Goal: Information Seeking & Learning: Compare options

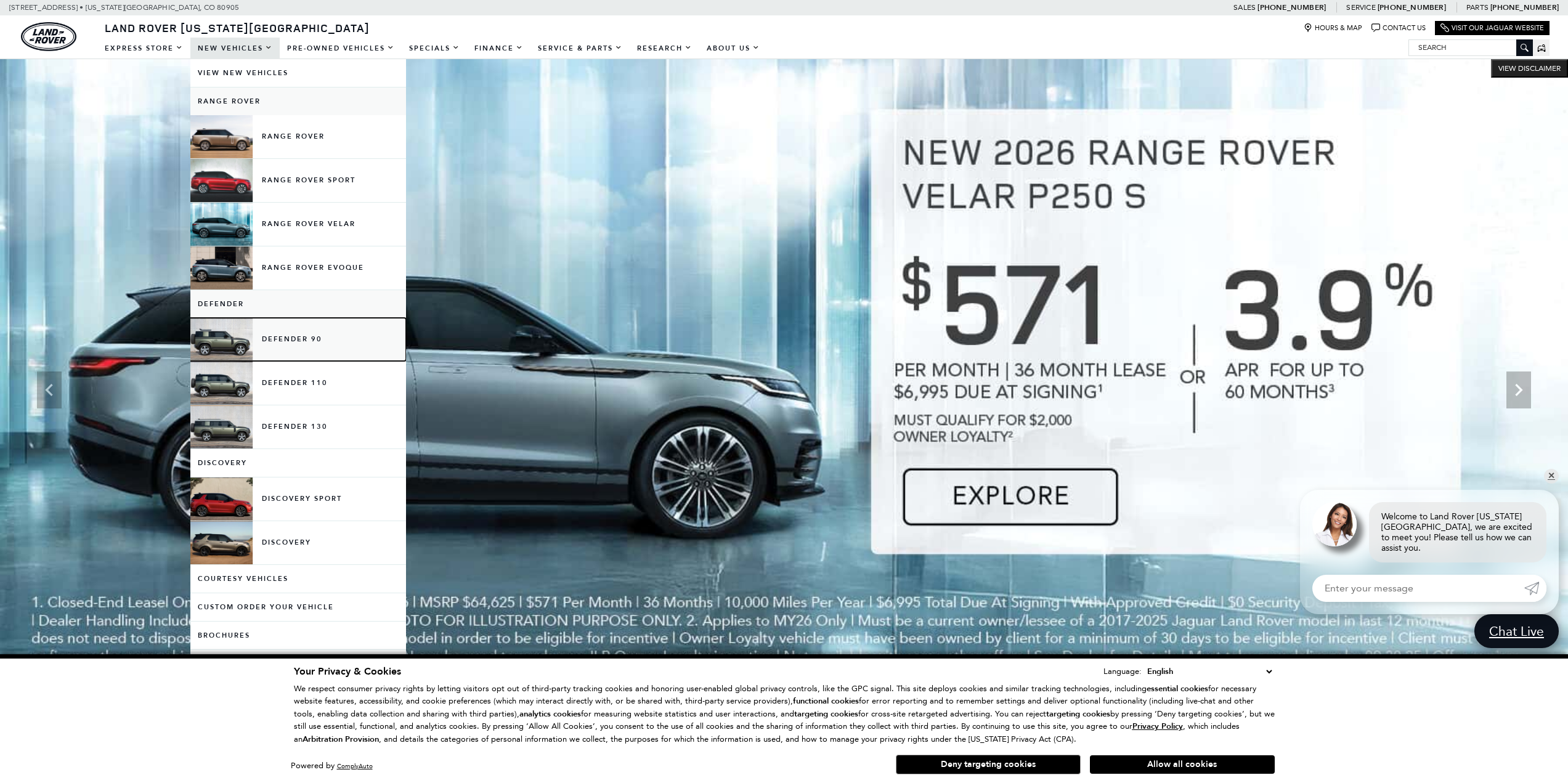
click at [339, 347] on link "Defender 90" at bounding box center [298, 339] width 215 height 43
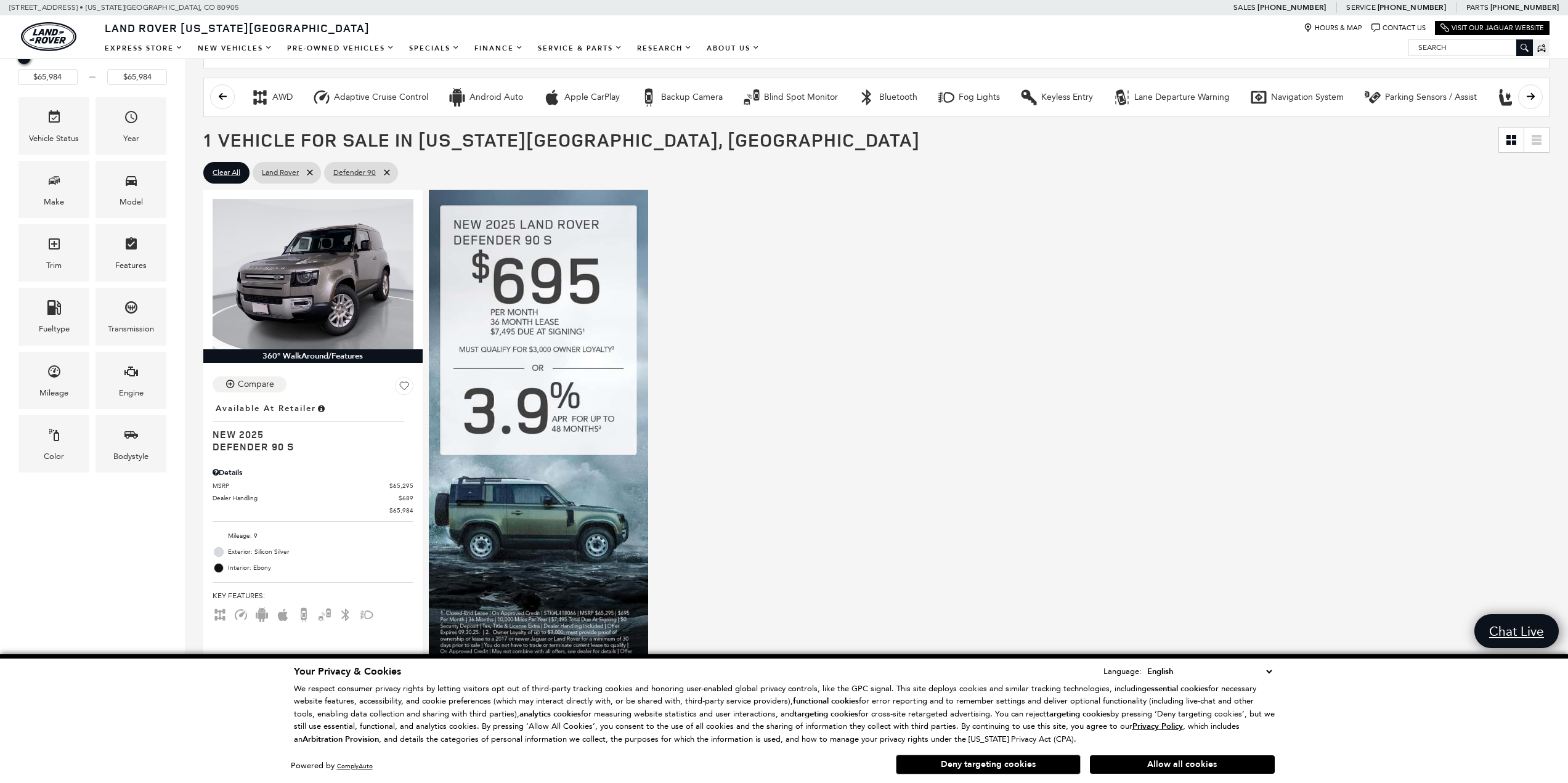
scroll to position [185, 0]
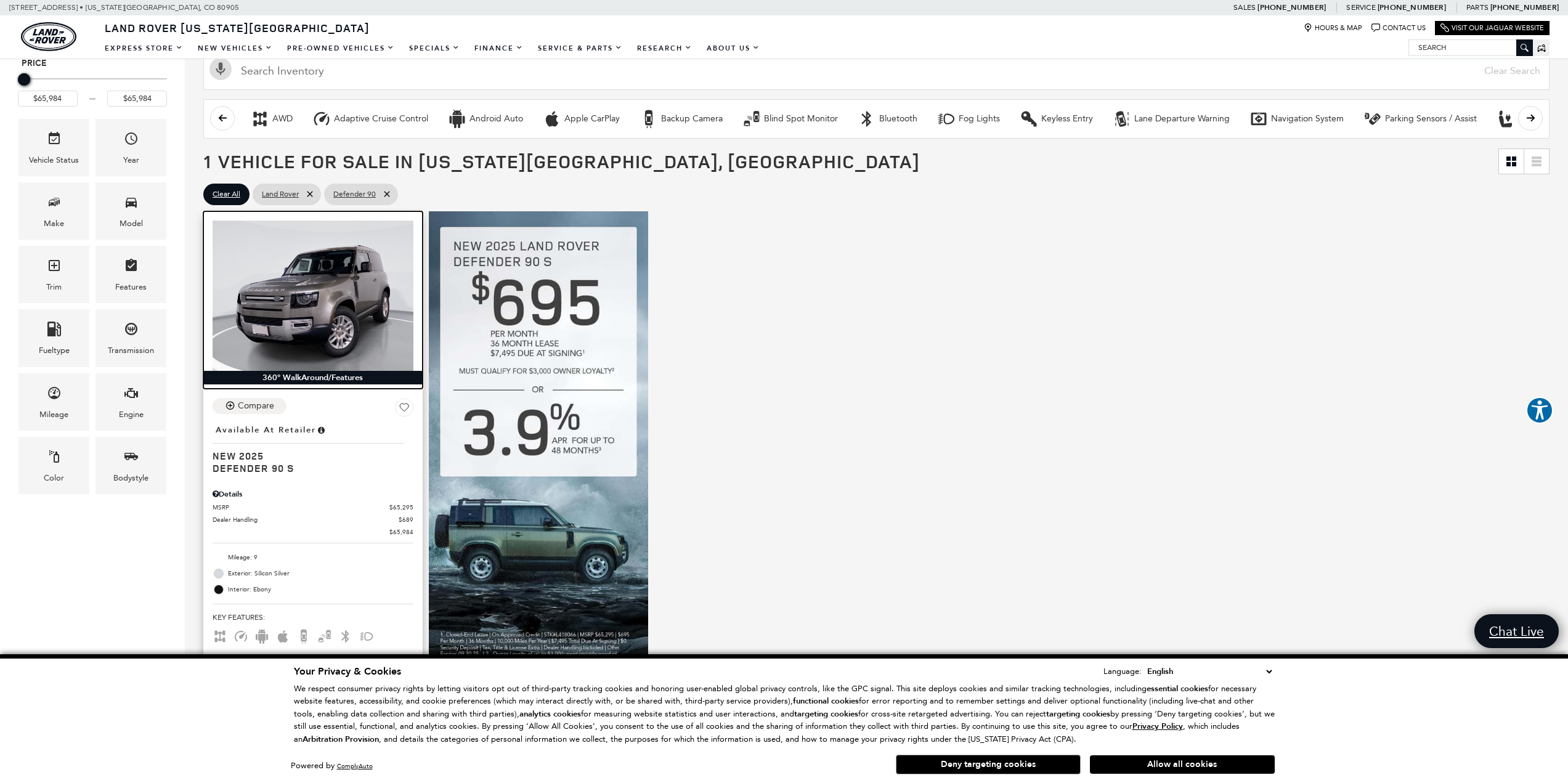
click at [280, 346] on img at bounding box center [312, 295] width 201 height 151
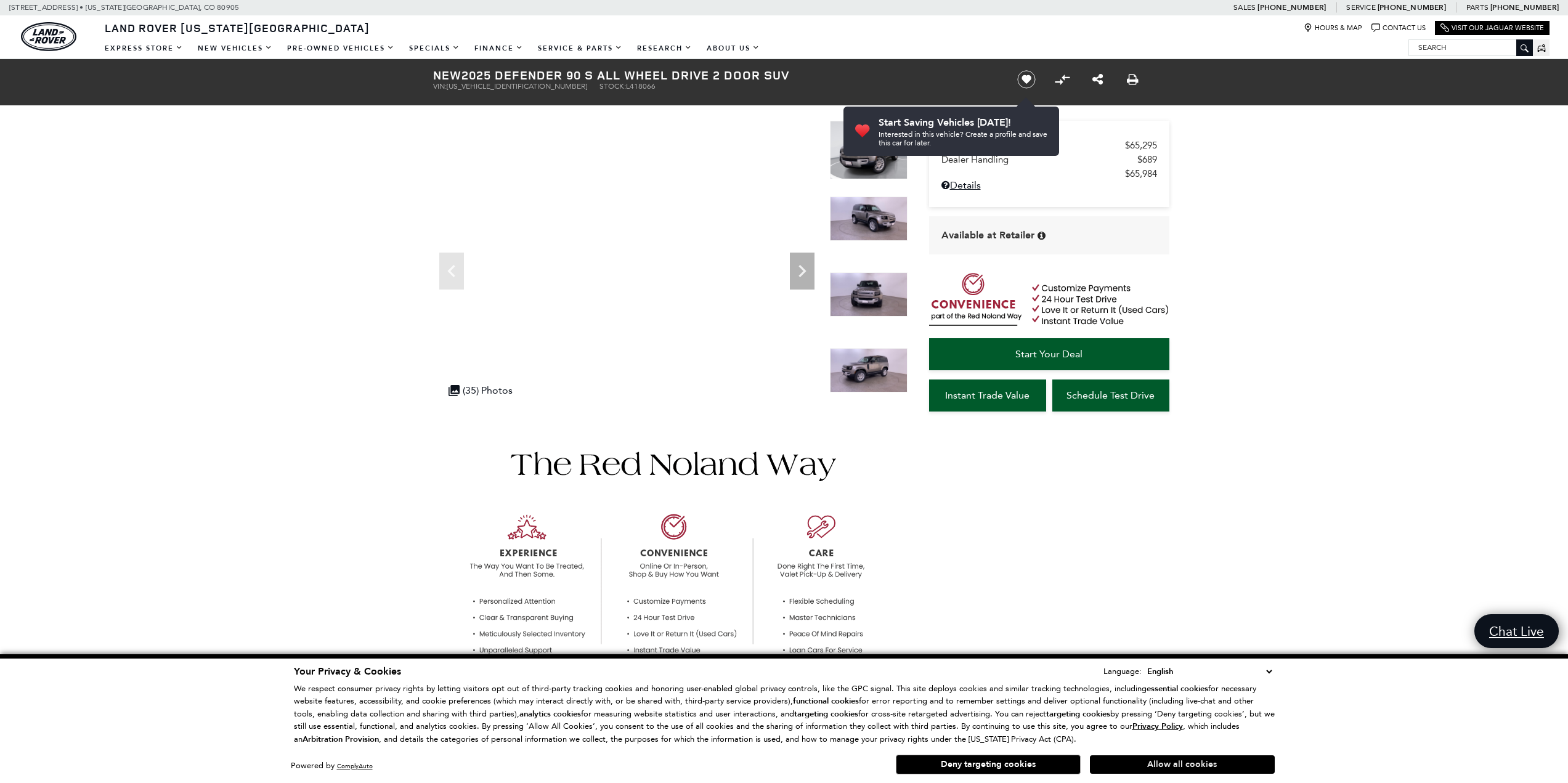
click at [1220, 761] on button "Allow all cookies" at bounding box center [1182, 764] width 185 height 18
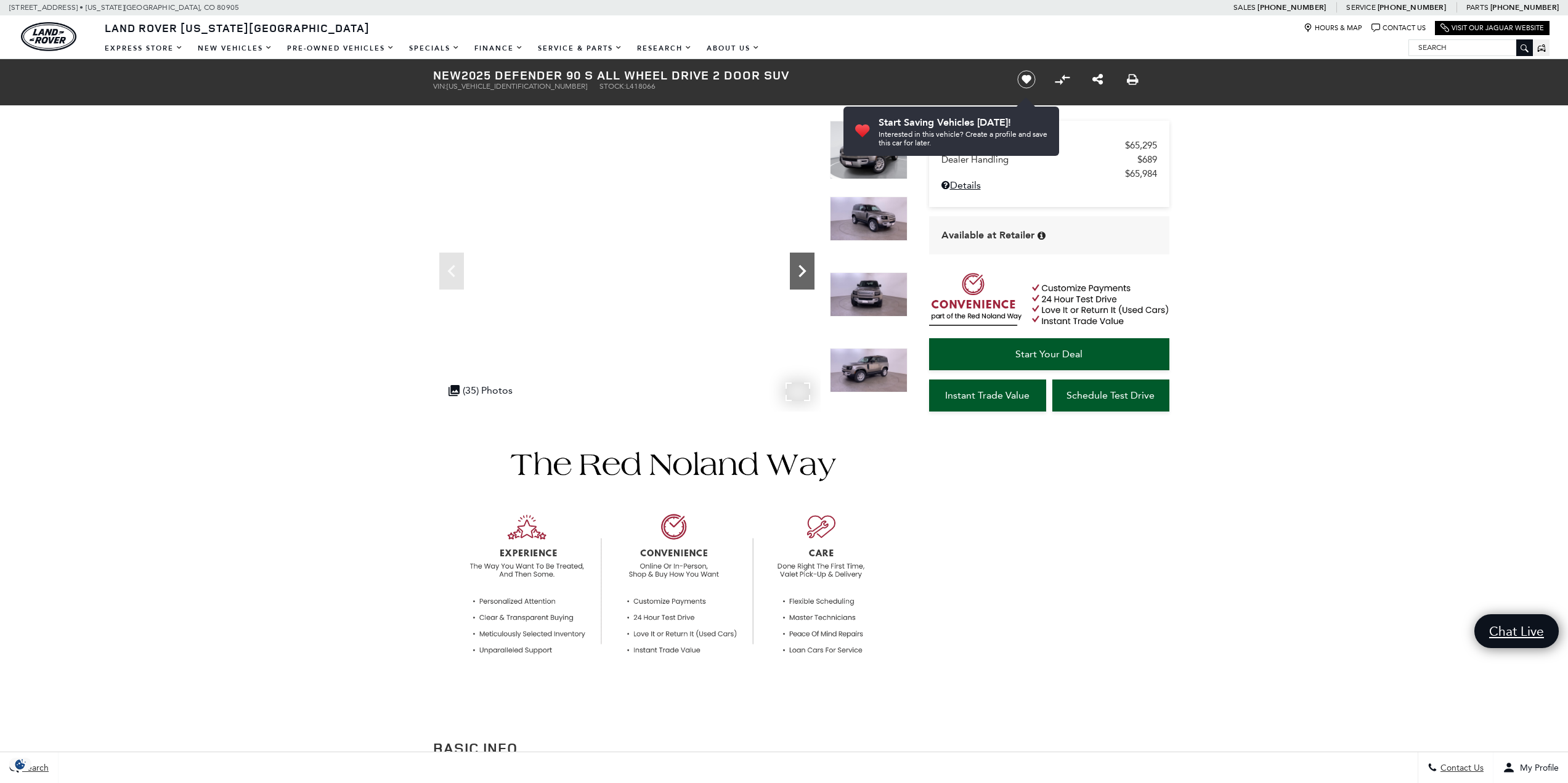
click at [804, 272] on icon "Next" at bounding box center [802, 271] width 8 height 13
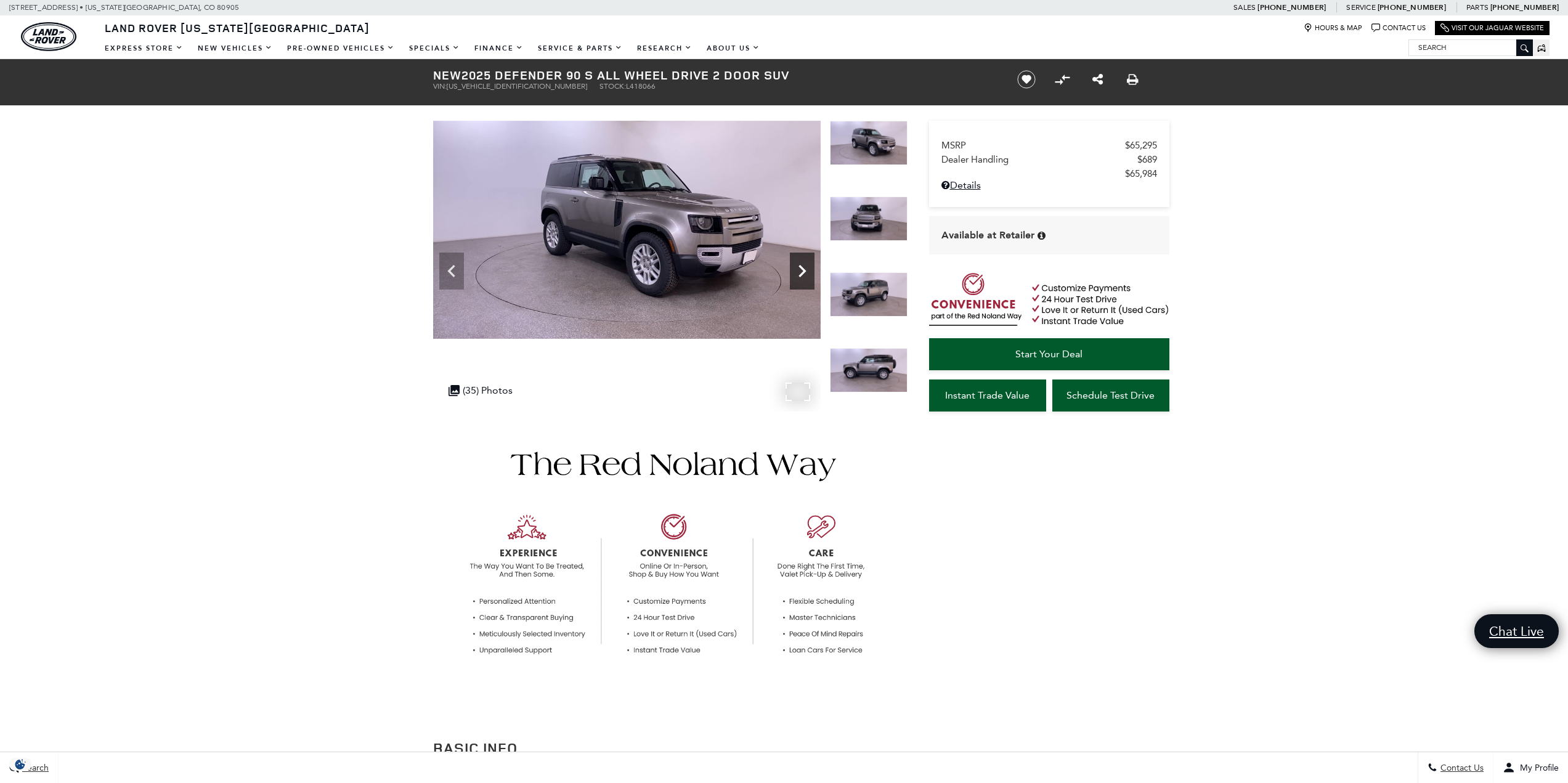
click at [804, 272] on icon "Next" at bounding box center [802, 271] width 8 height 13
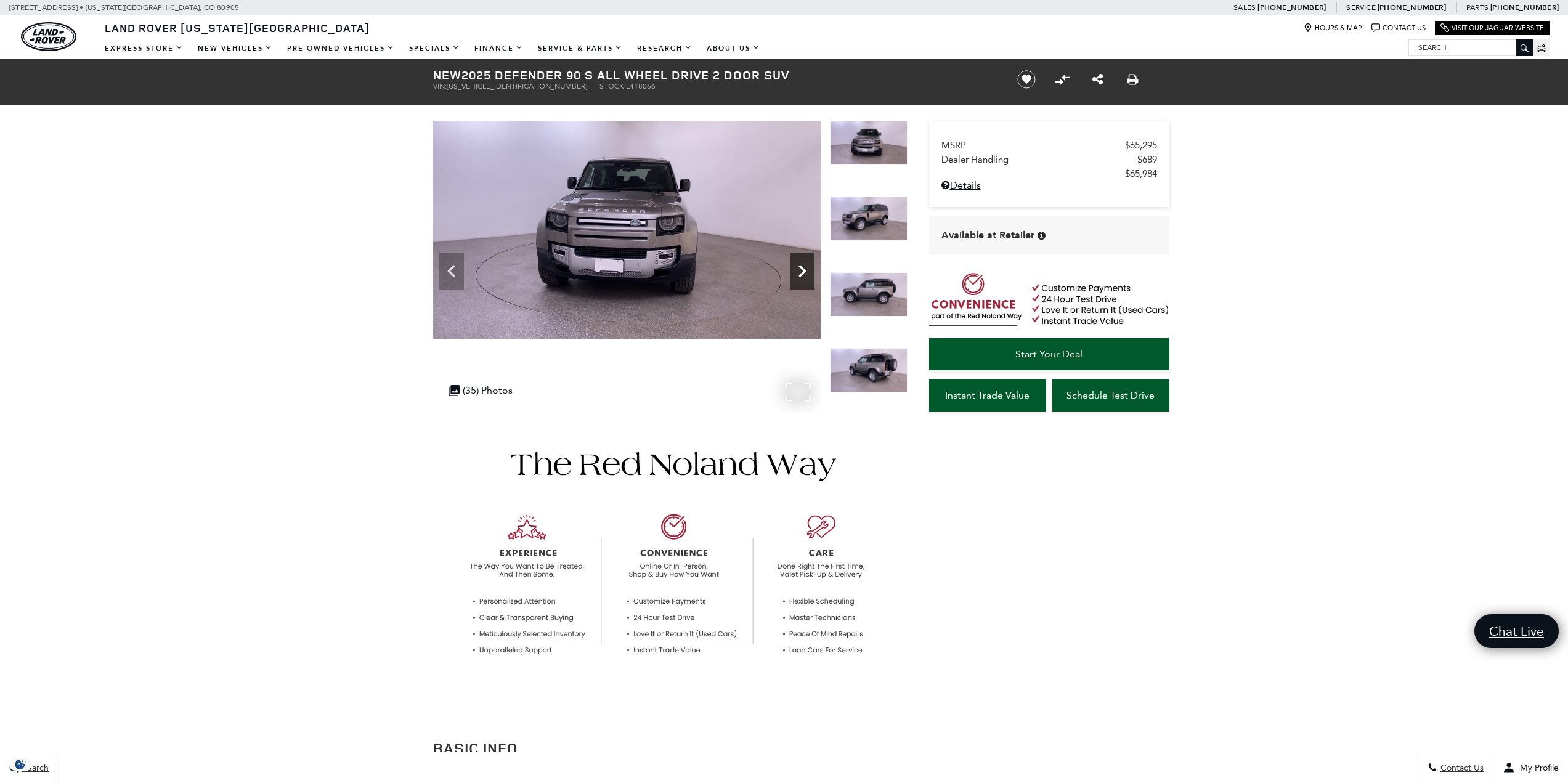
click at [804, 272] on icon "Next" at bounding box center [802, 271] width 8 height 13
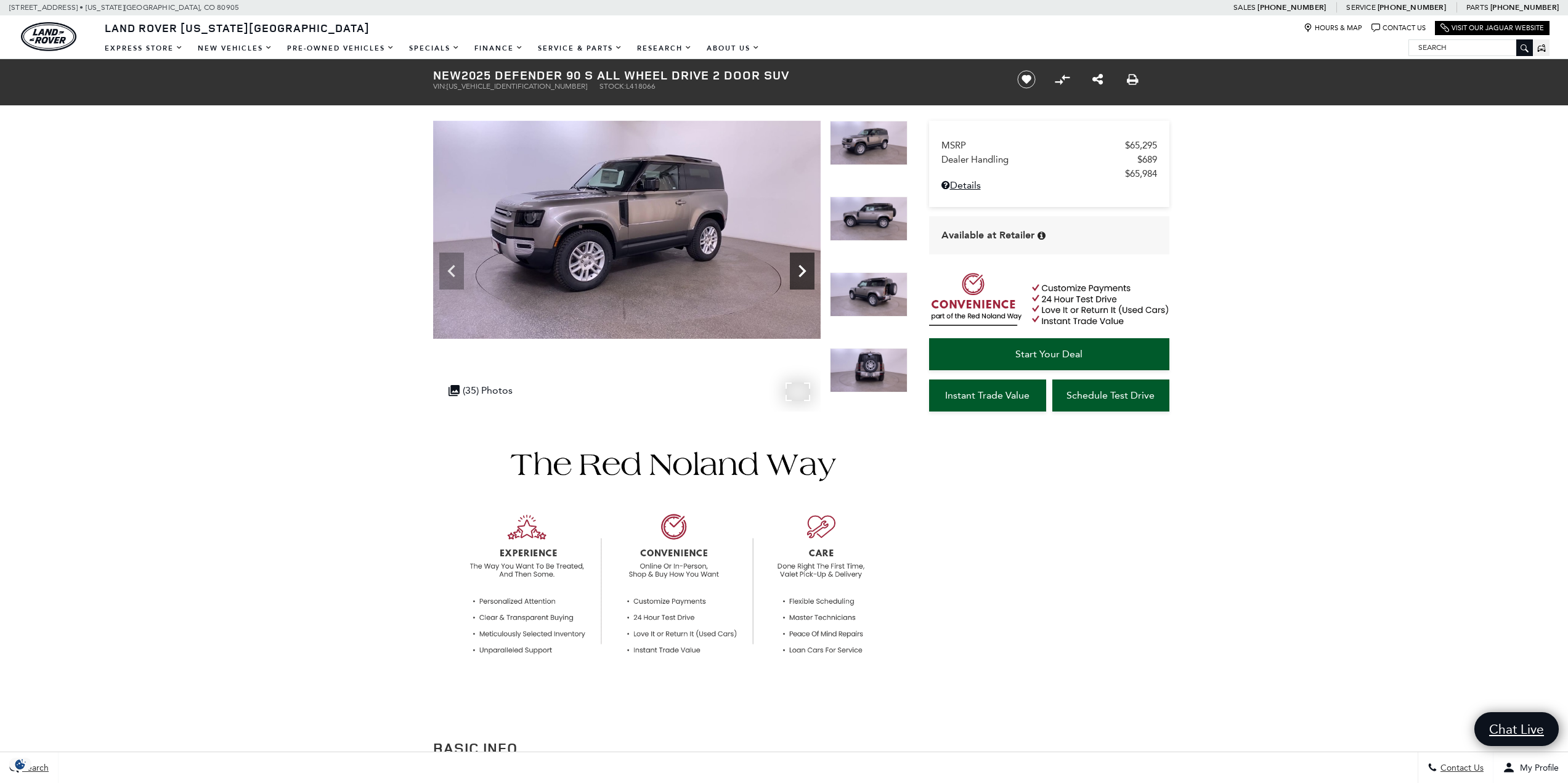
click at [804, 272] on icon "Next" at bounding box center [802, 271] width 8 height 13
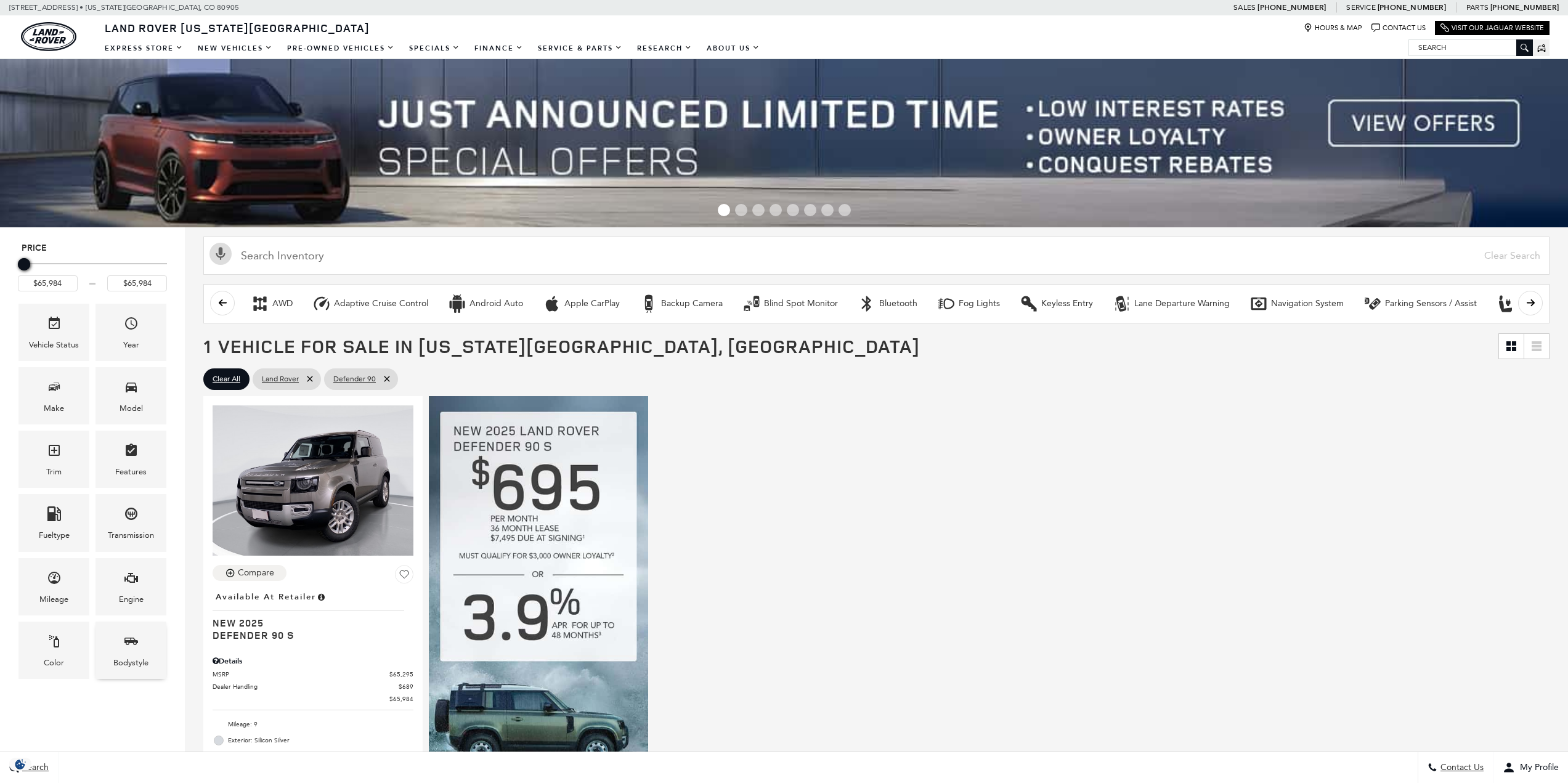
scroll to position [185, 0]
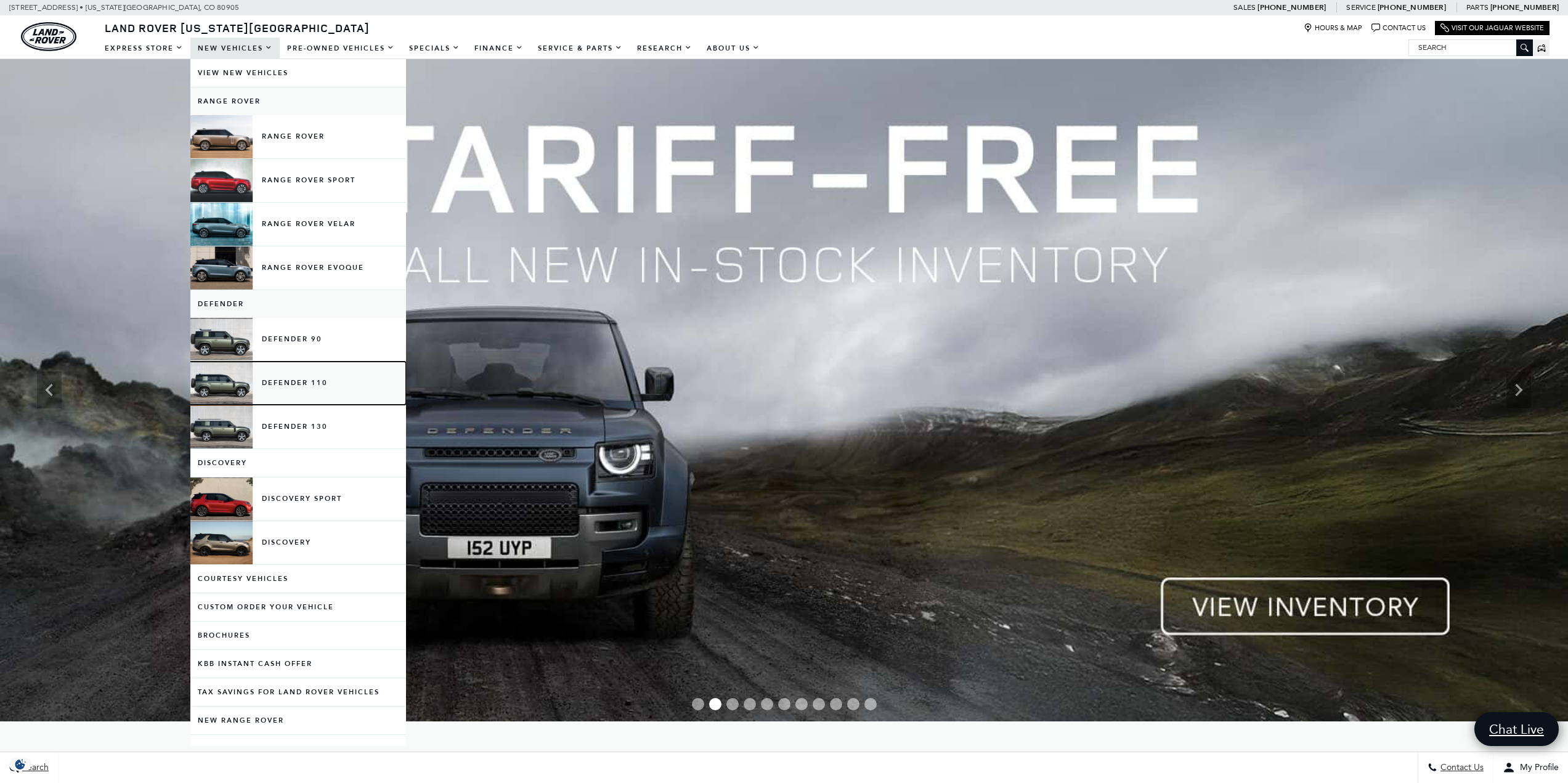
click at [355, 381] on link "Defender 110" at bounding box center [298, 383] width 215 height 43
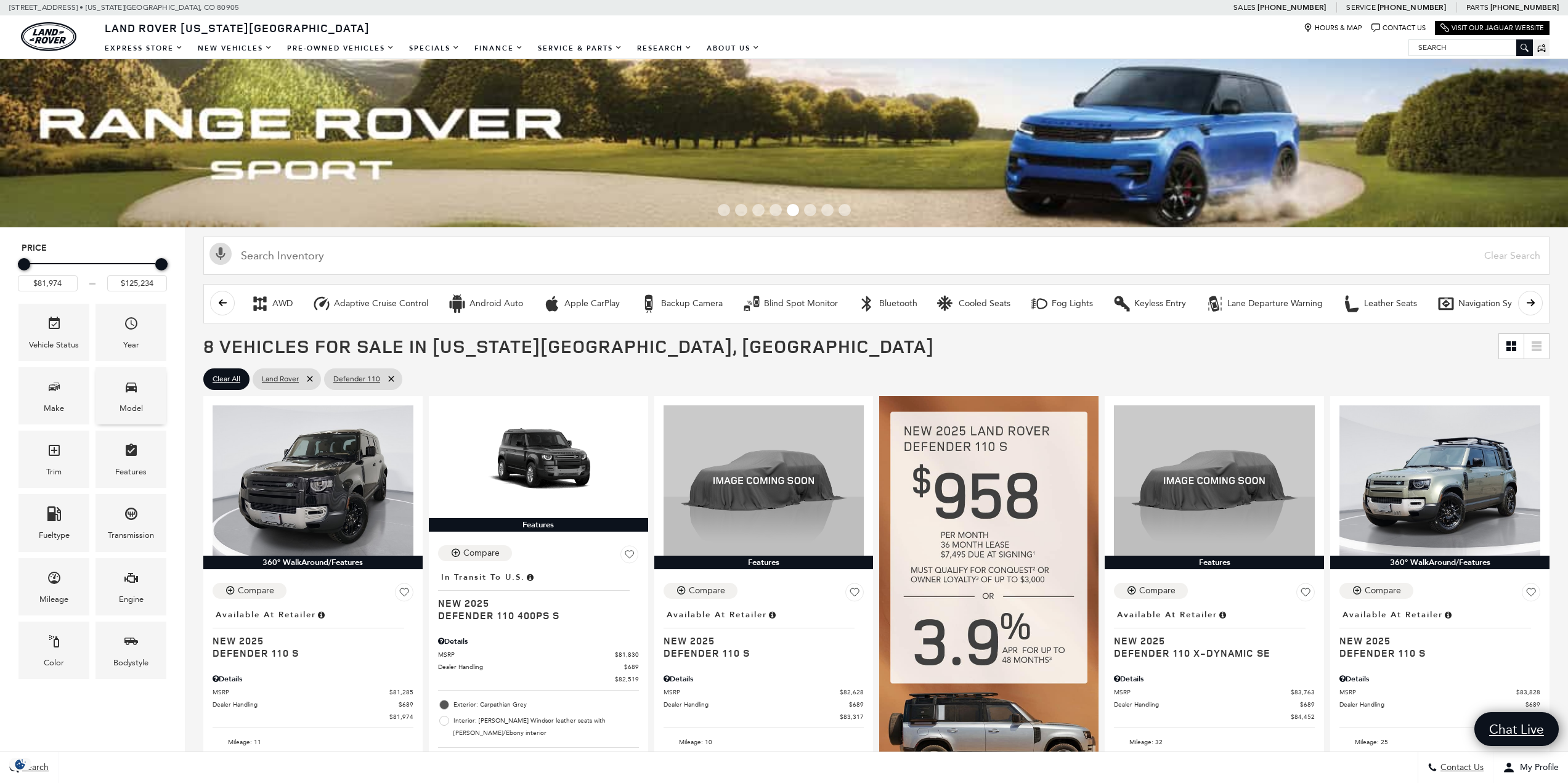
click at [112, 393] on div "Model" at bounding box center [131, 395] width 71 height 57
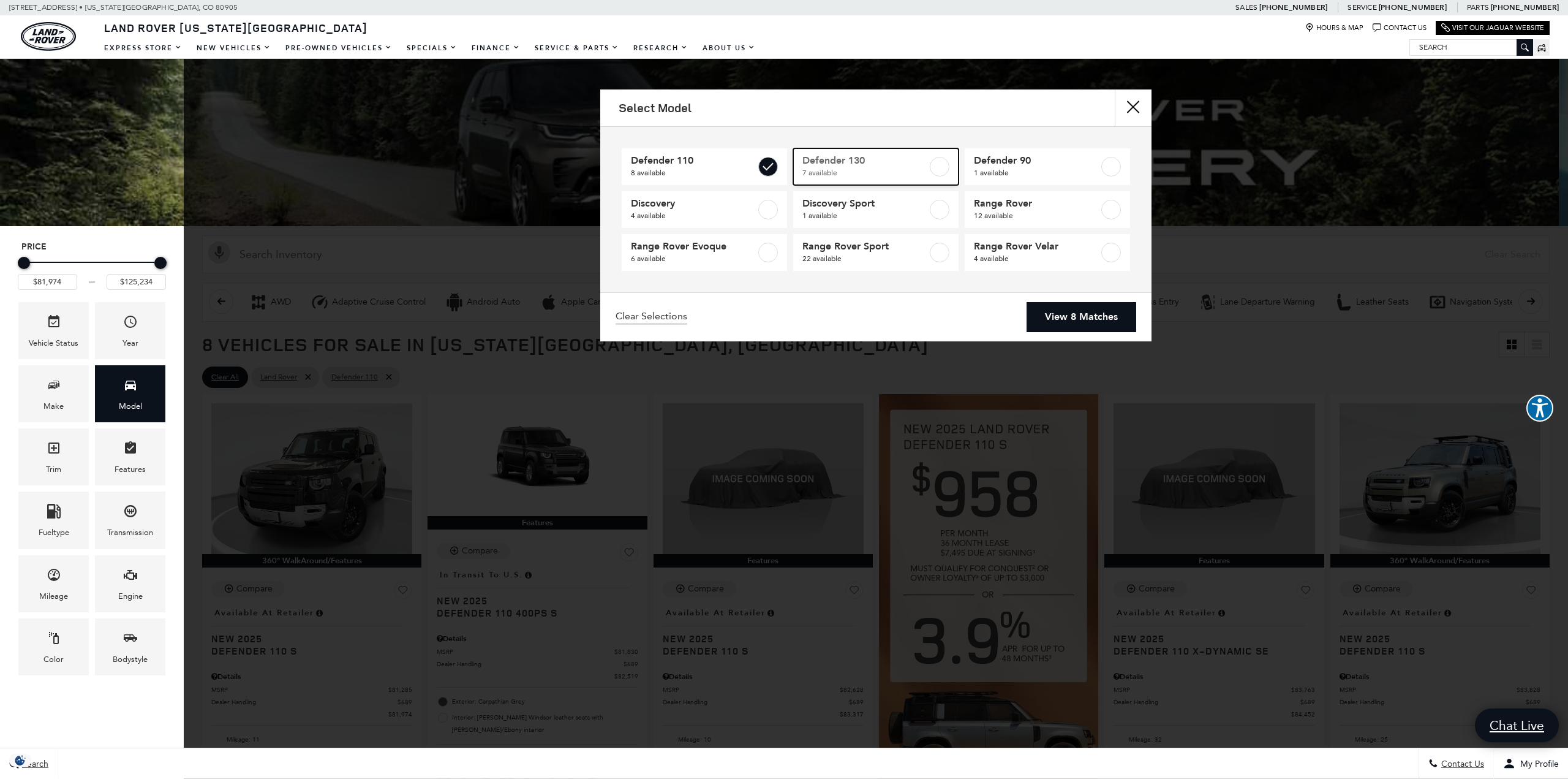
click at [901, 162] on span "Defender 130" at bounding box center [865, 161] width 125 height 13
type input "$134,749"
checkbox input "true"
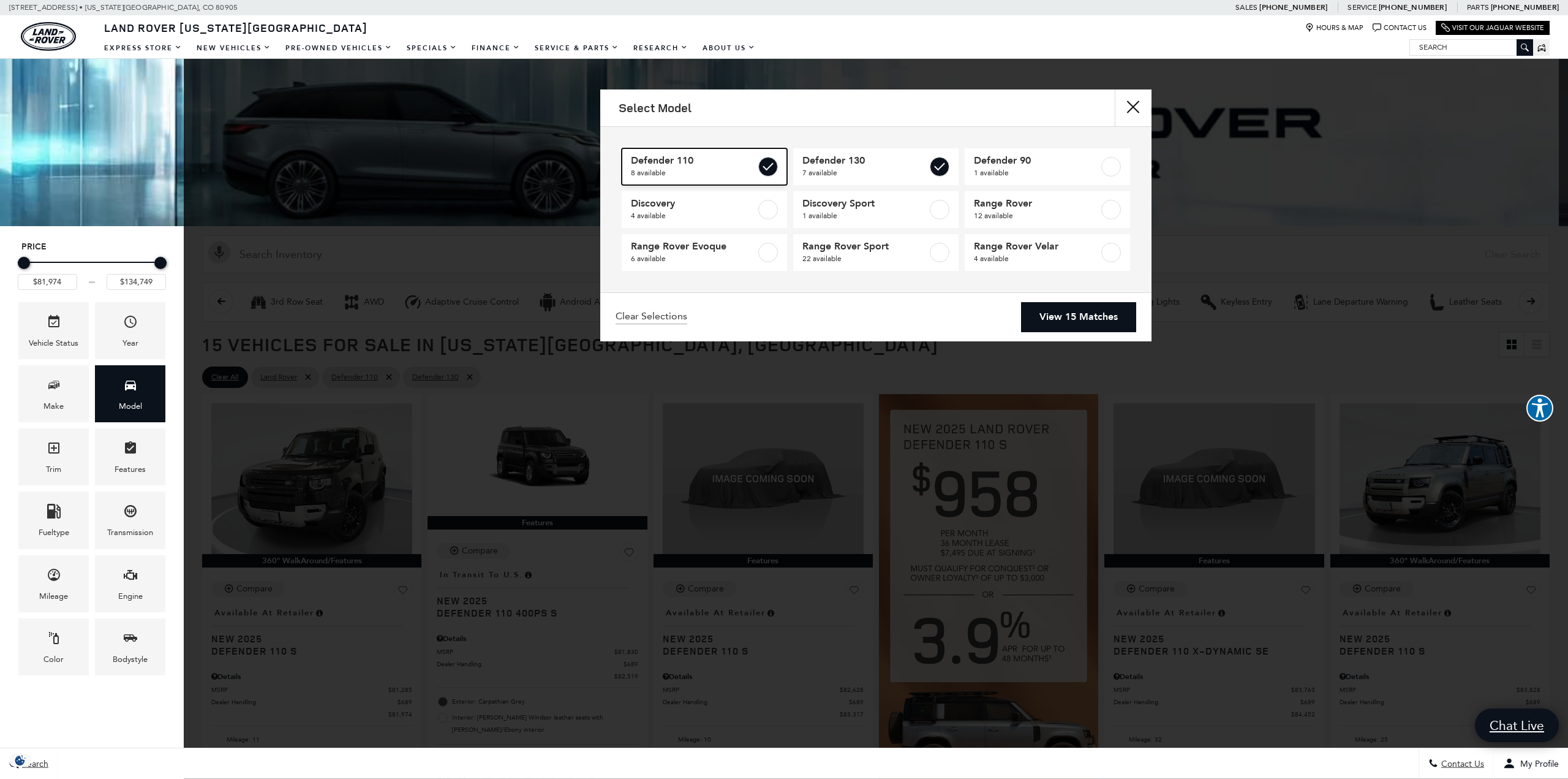
click at [775, 170] on label at bounding box center [768, 167] width 20 height 20
type input "$84,879"
checkbox input "false"
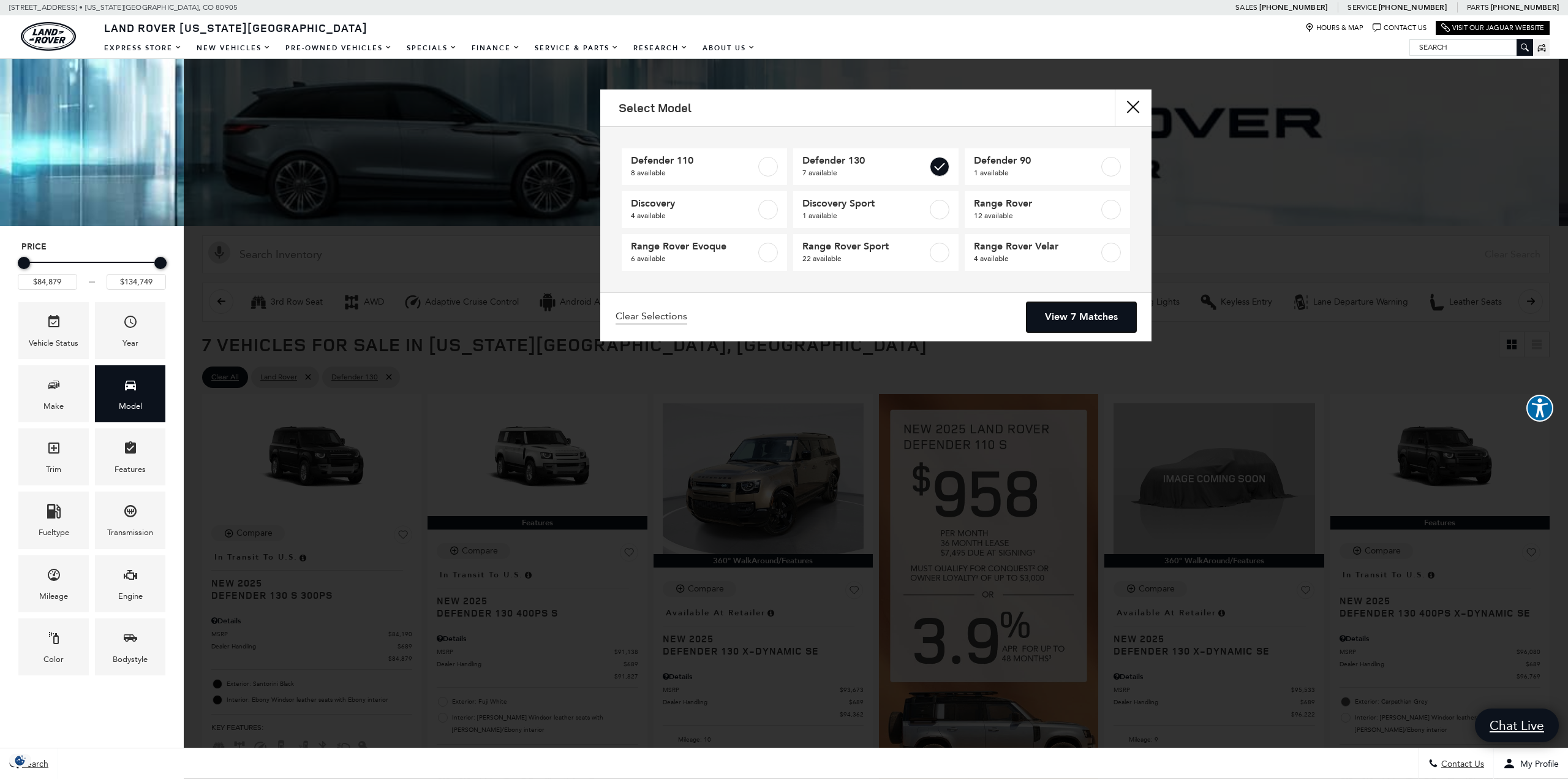
click at [1070, 311] on link "View 7 Matches" at bounding box center [1081, 317] width 110 height 30
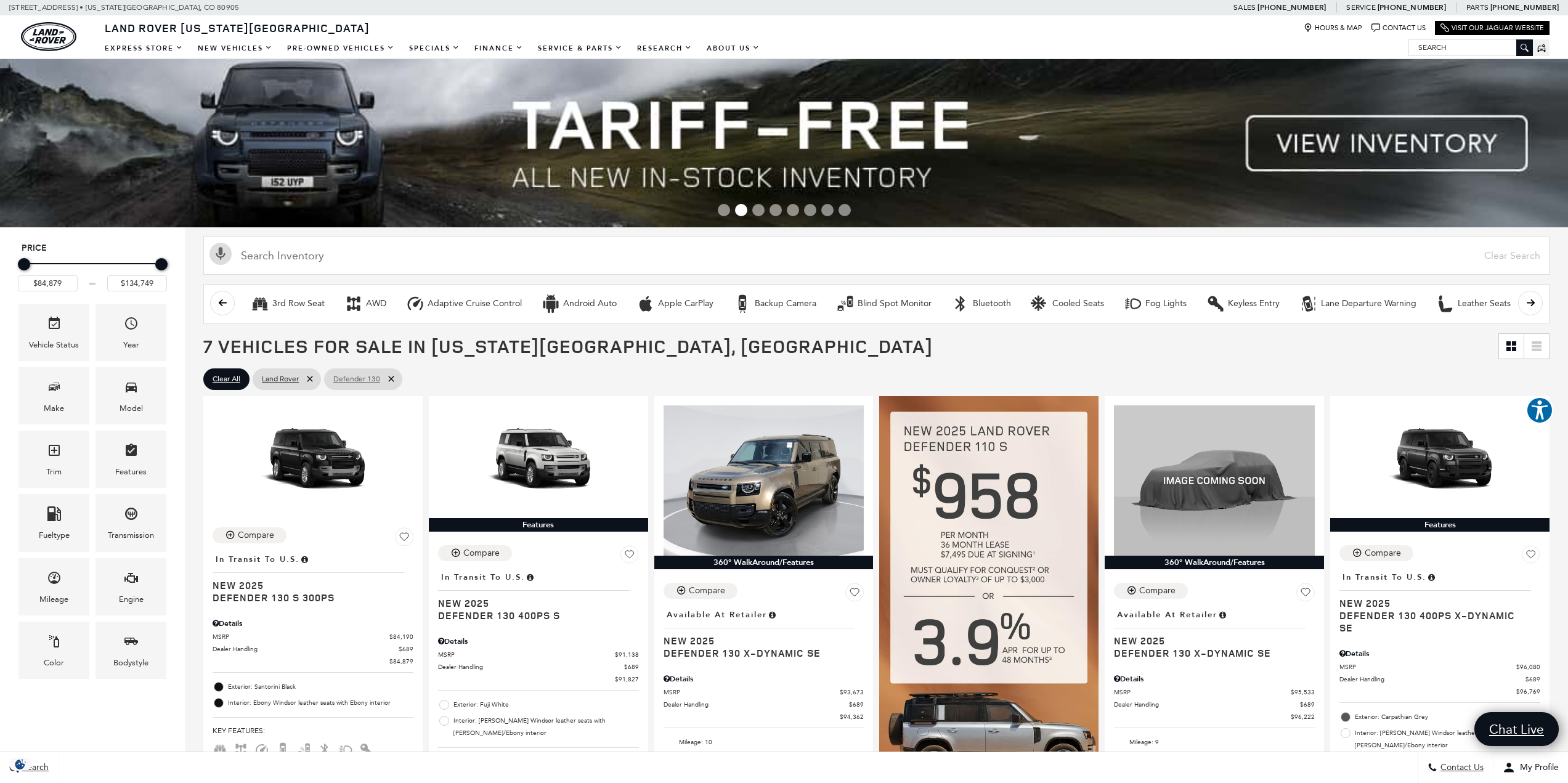
click at [388, 374] on icon at bounding box center [391, 378] width 10 height 10
type input "$54,900"
type input "$161,034"
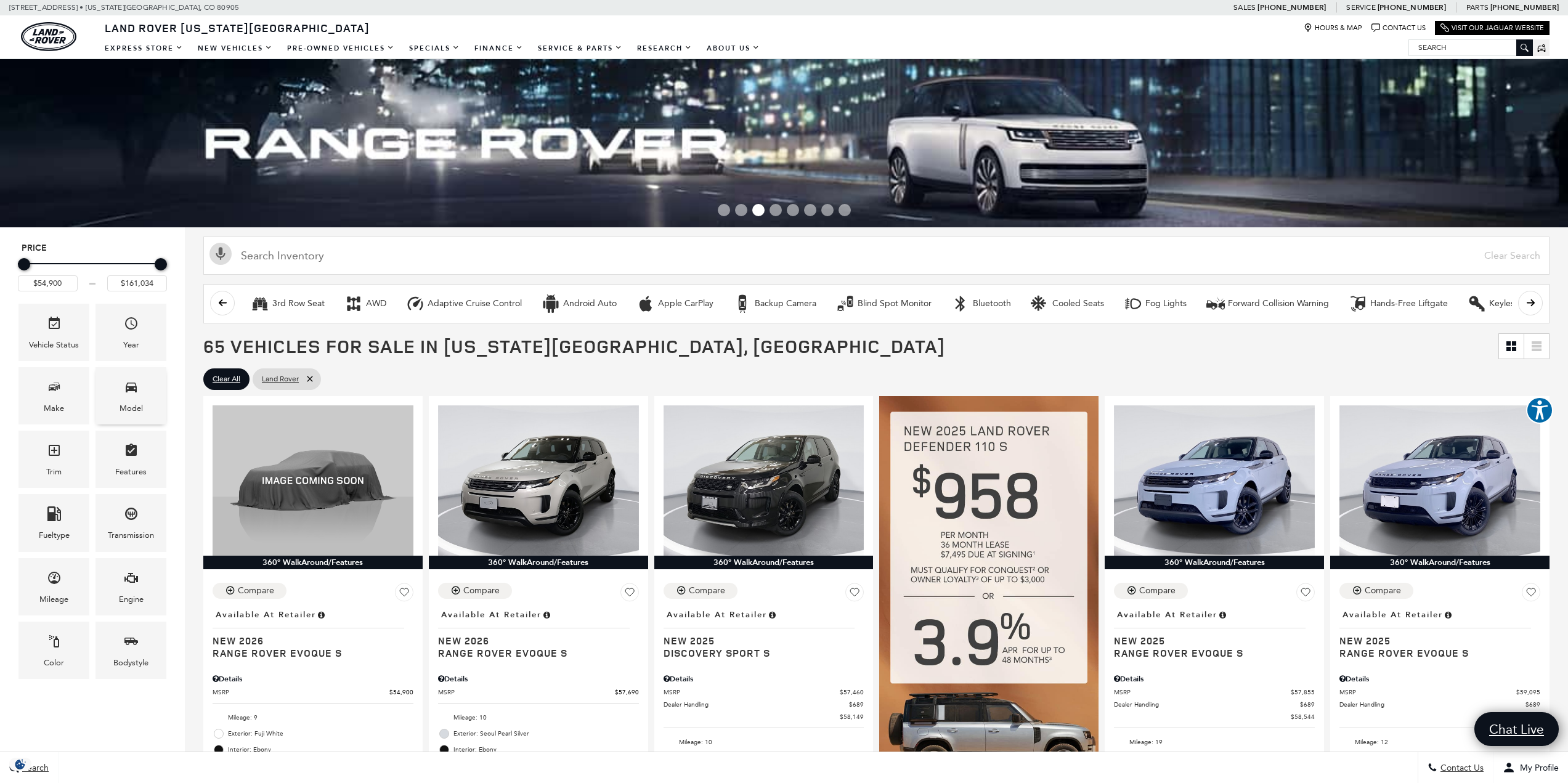
click at [117, 391] on div "Model" at bounding box center [131, 395] width 71 height 57
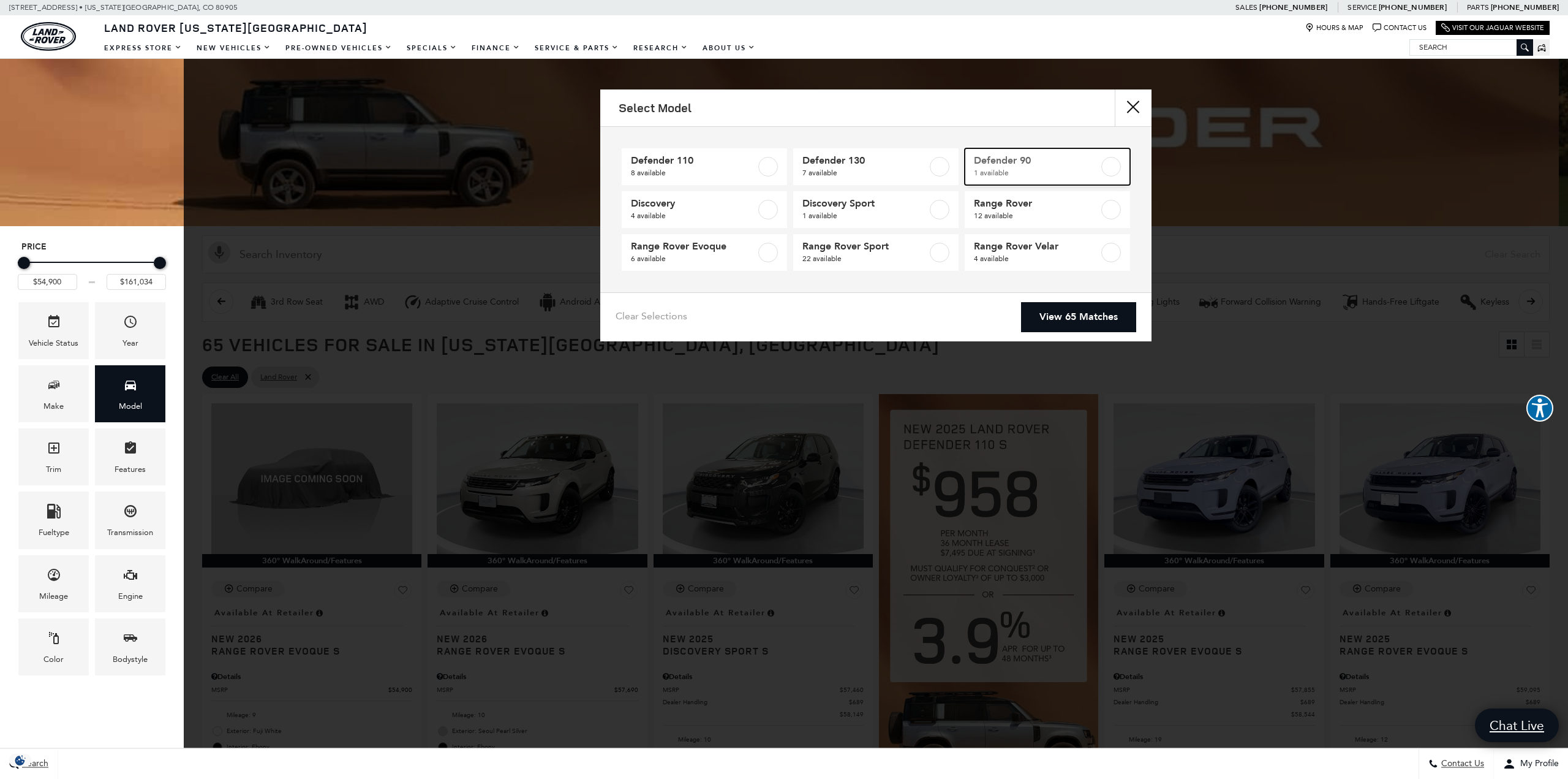
click at [987, 167] on span "1 available" at bounding box center [1036, 173] width 125 height 13
type input "$65,984"
checkbox input "true"
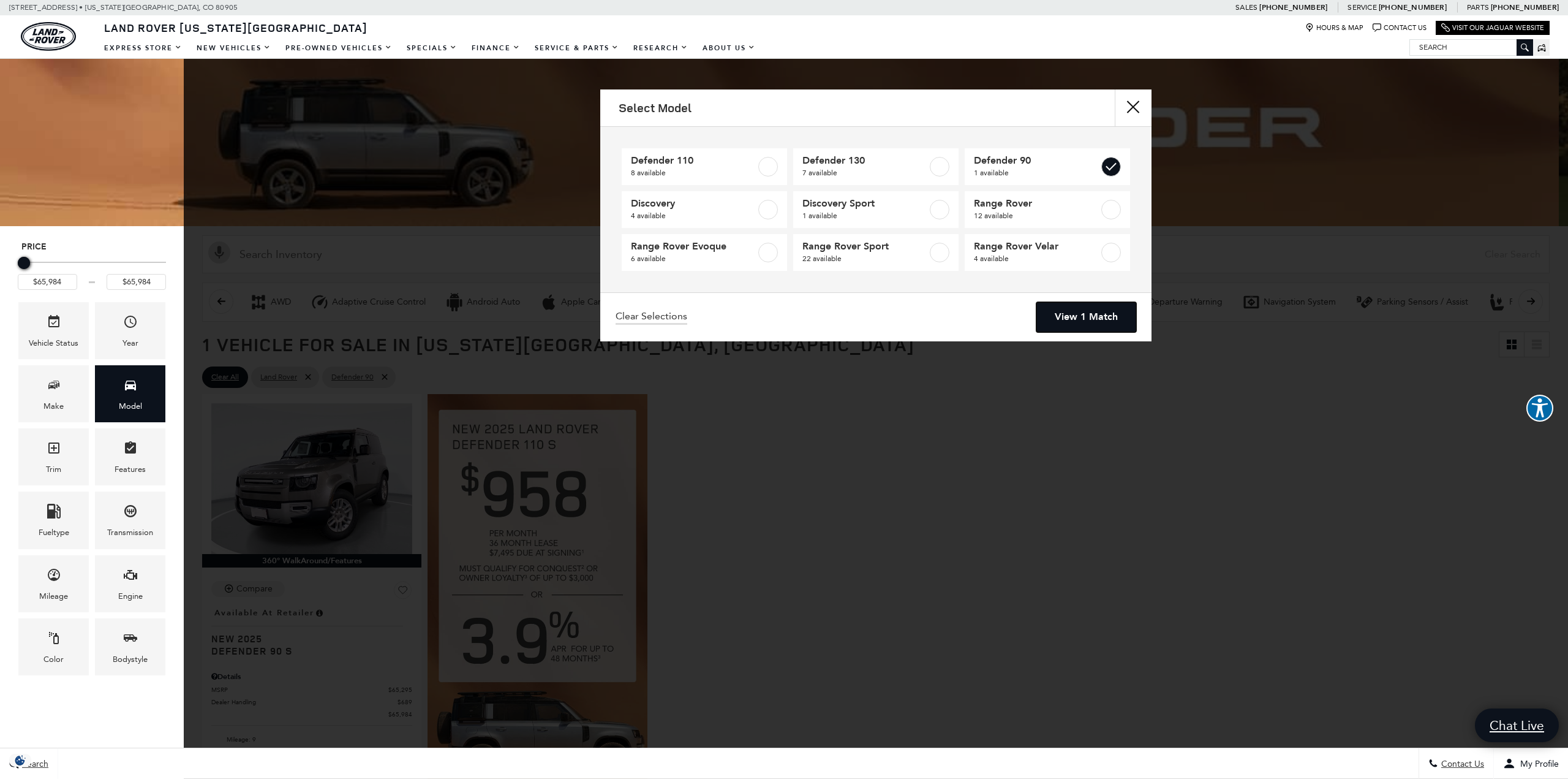
click at [1092, 321] on link "View 1 Match" at bounding box center [1086, 317] width 100 height 30
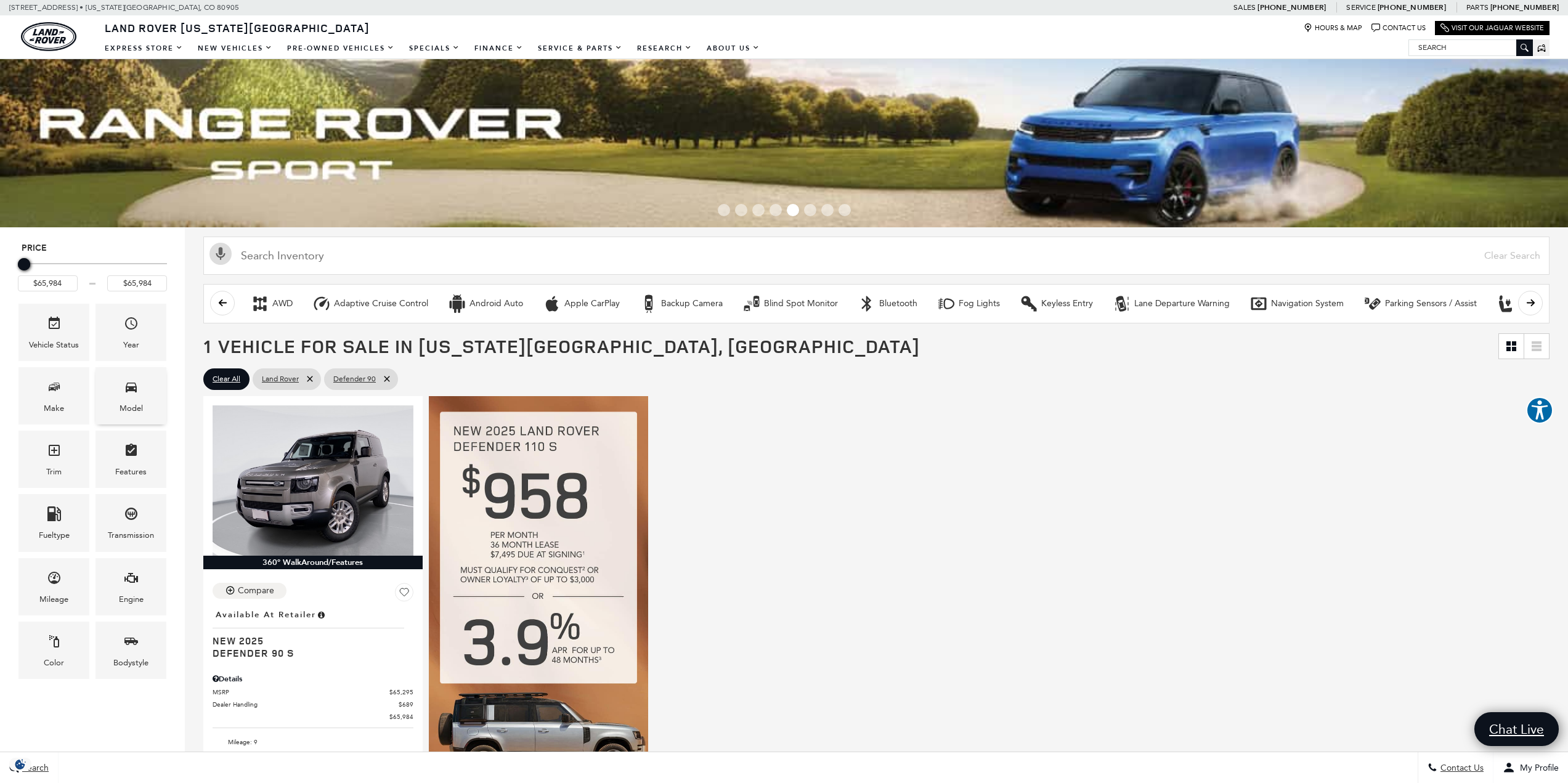
click at [134, 398] on span "Model" at bounding box center [131, 389] width 15 height 25
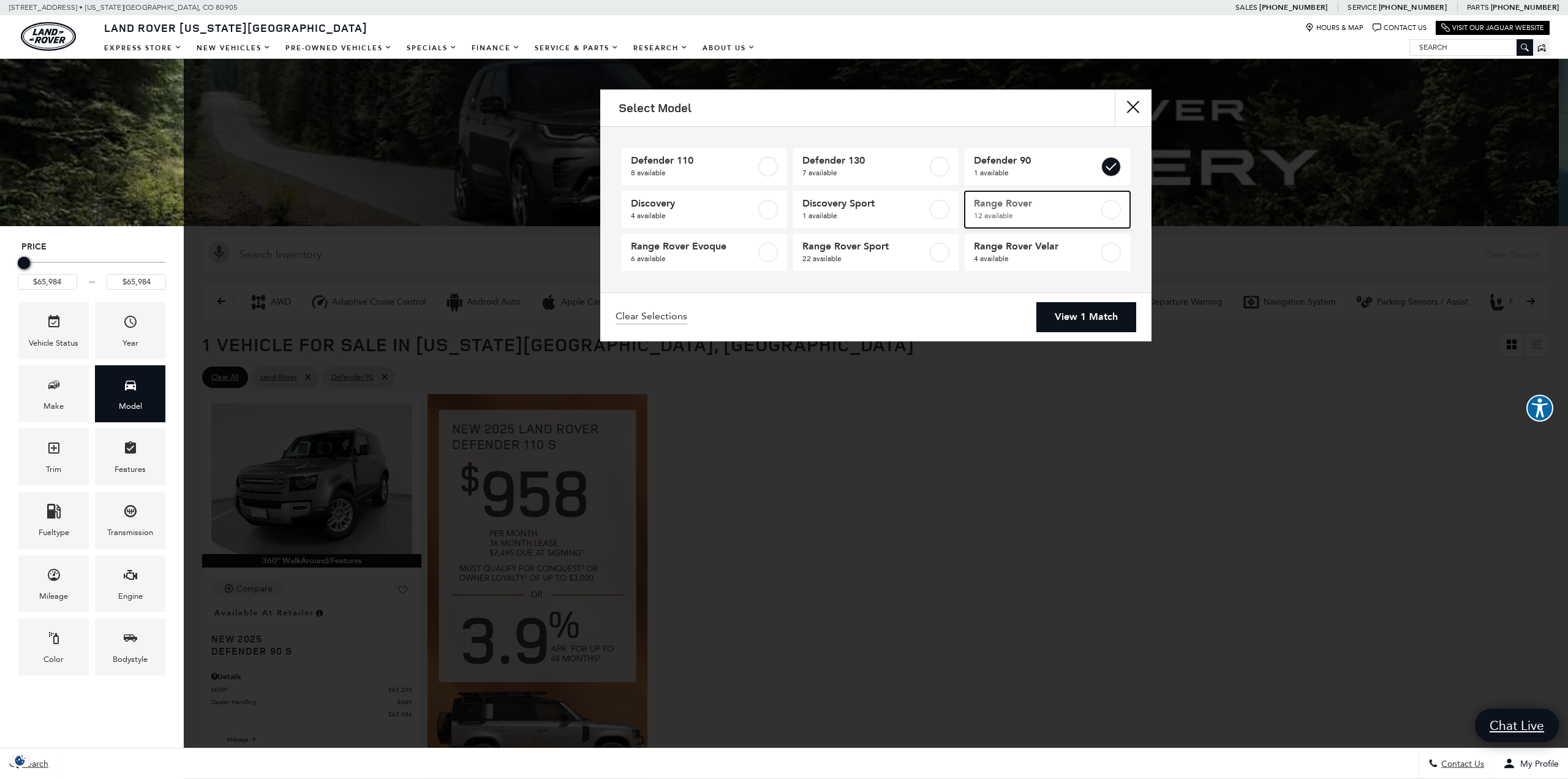
click at [1060, 222] on link "Range Rover 12 available" at bounding box center [1047, 209] width 165 height 37
type input "$161,034"
checkbox input "true"
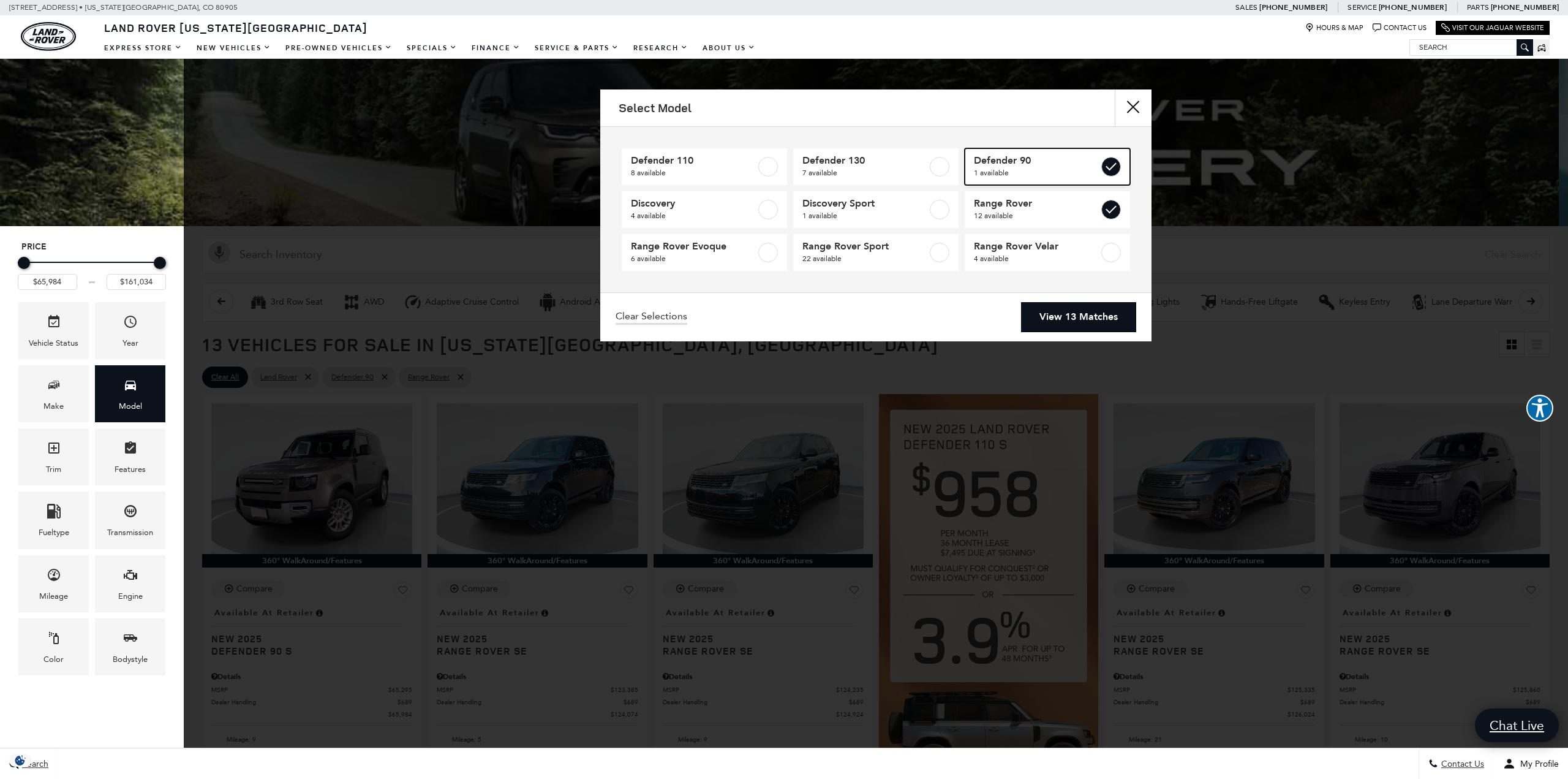
click at [1087, 170] on span "1 available" at bounding box center [1036, 173] width 125 height 13
type input "$124,074"
checkbox input "false"
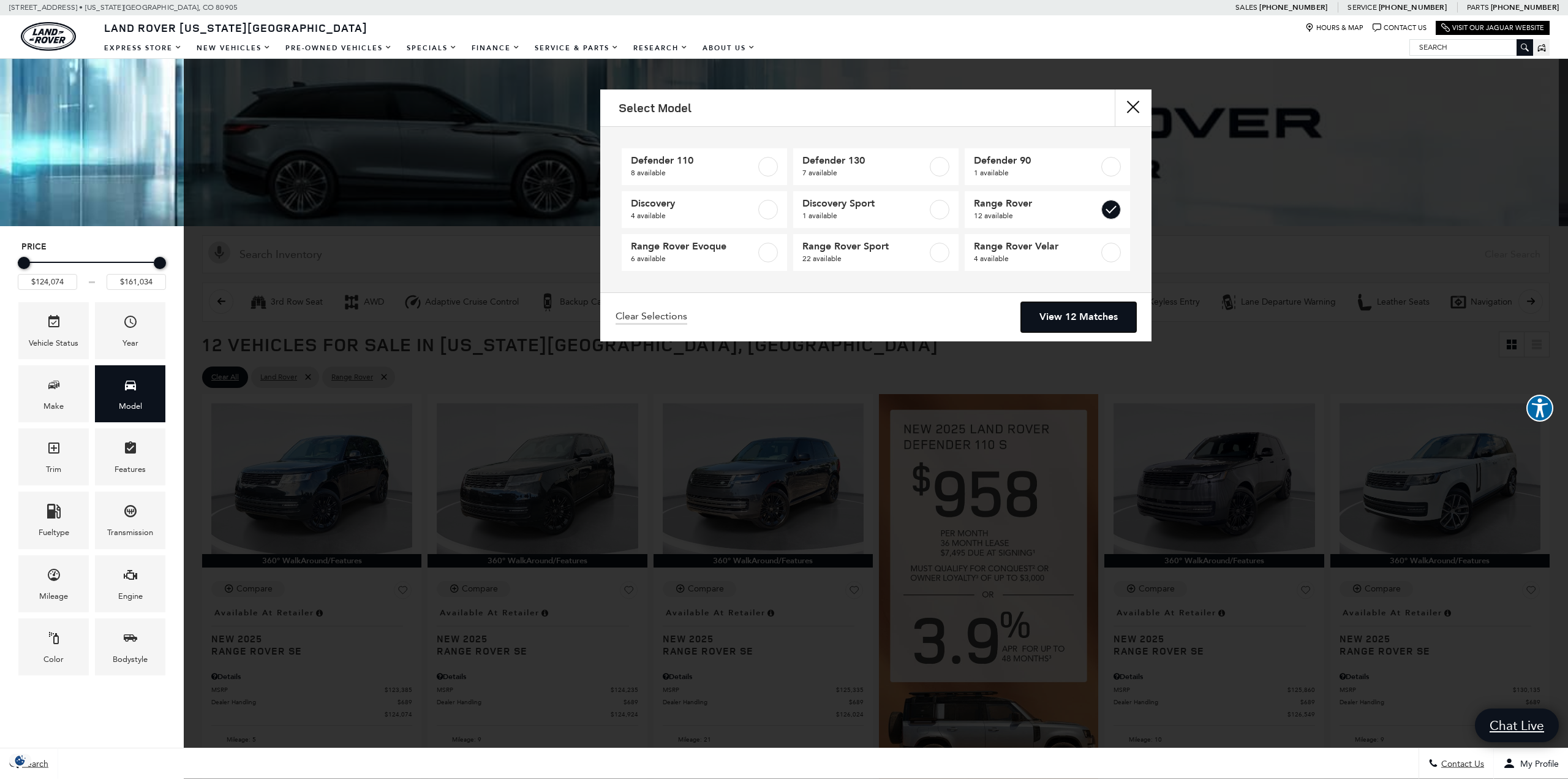
click at [1073, 321] on link "View 12 Matches" at bounding box center [1078, 317] width 115 height 30
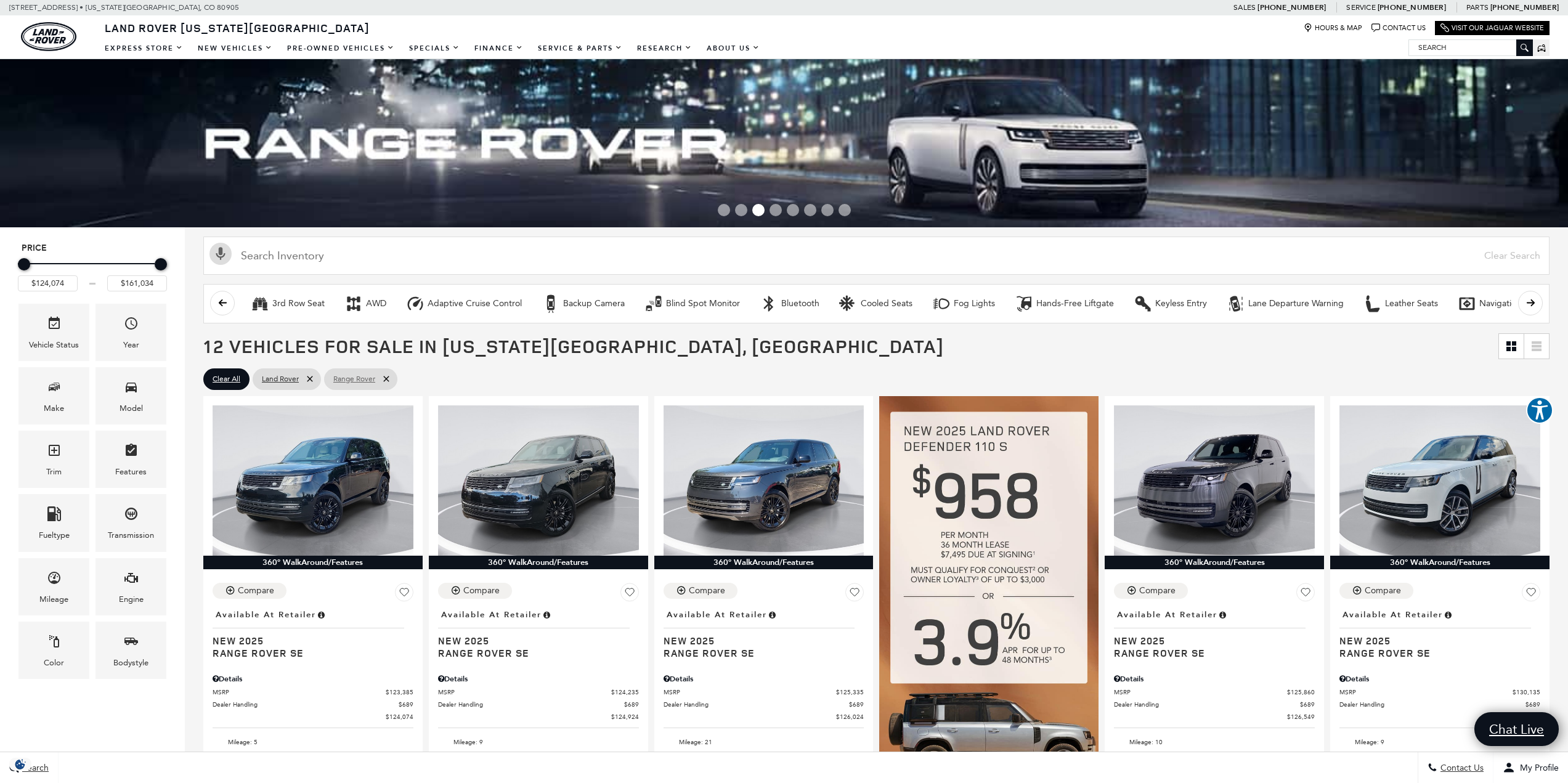
click at [385, 377] on icon at bounding box center [386, 378] width 10 height 10
type input "$54,900"
checkbox input "false"
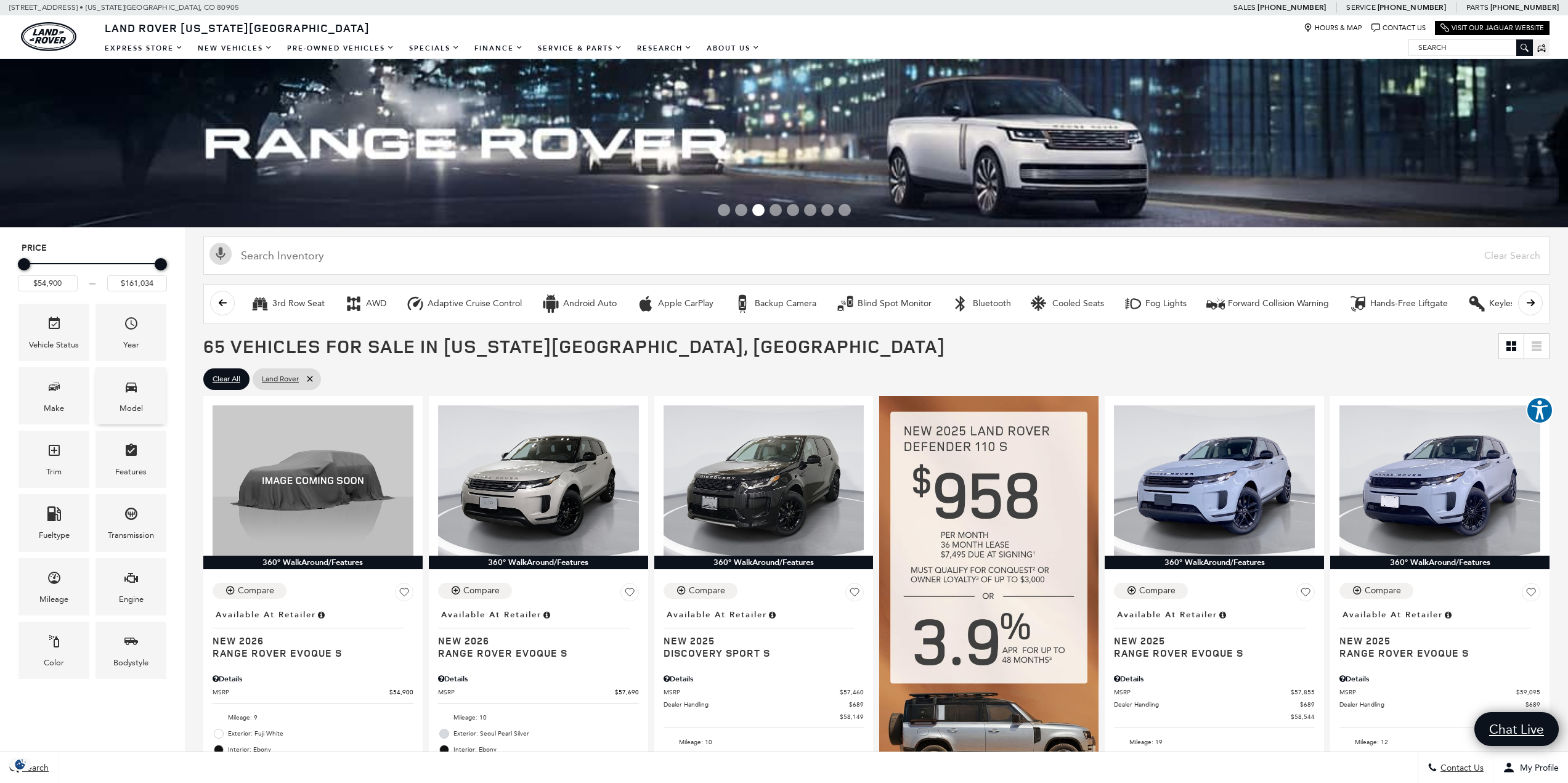
click at [122, 383] on div "Model" at bounding box center [131, 395] width 71 height 57
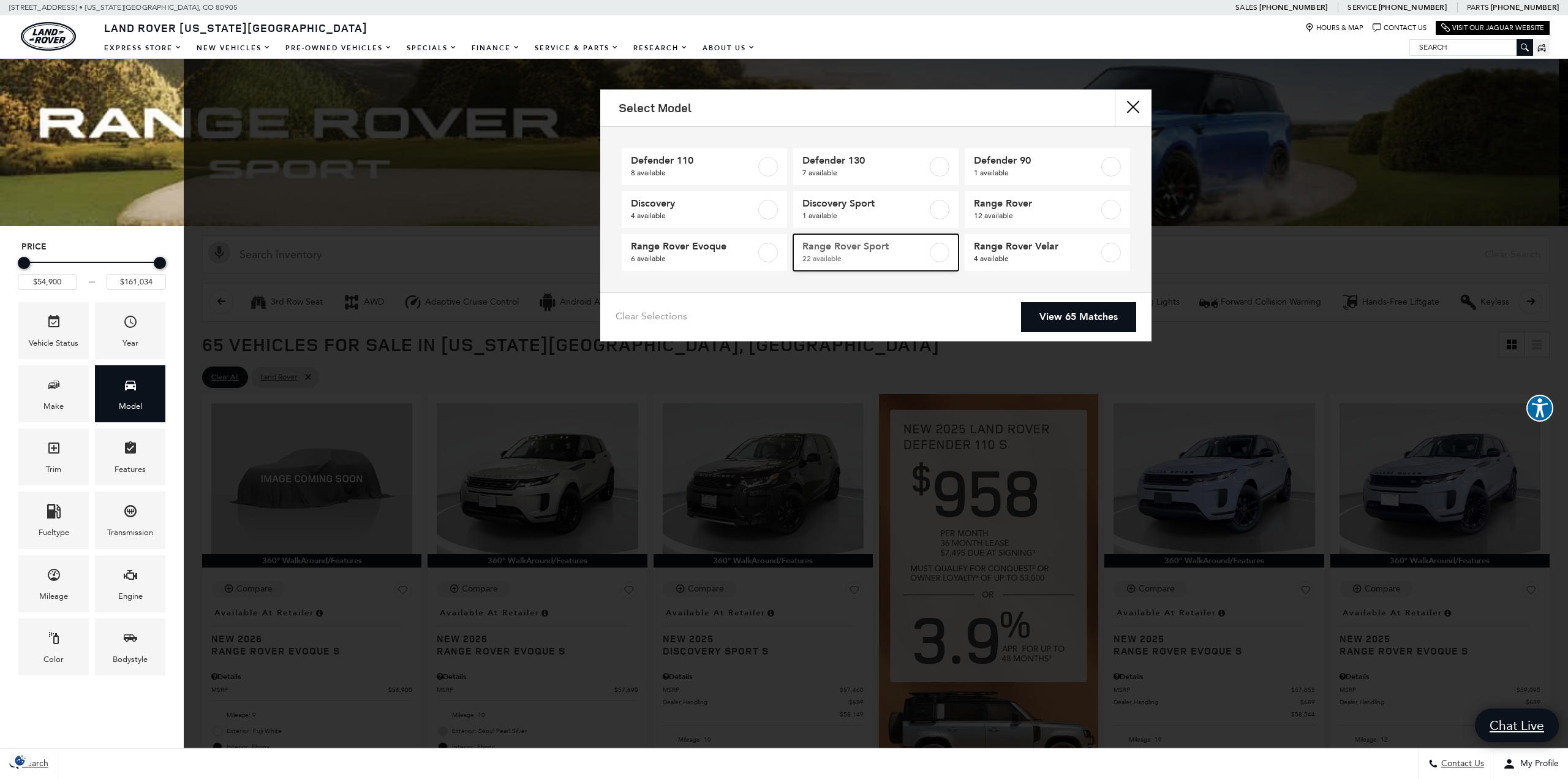
click at [896, 255] on span "22 available" at bounding box center [865, 259] width 125 height 13
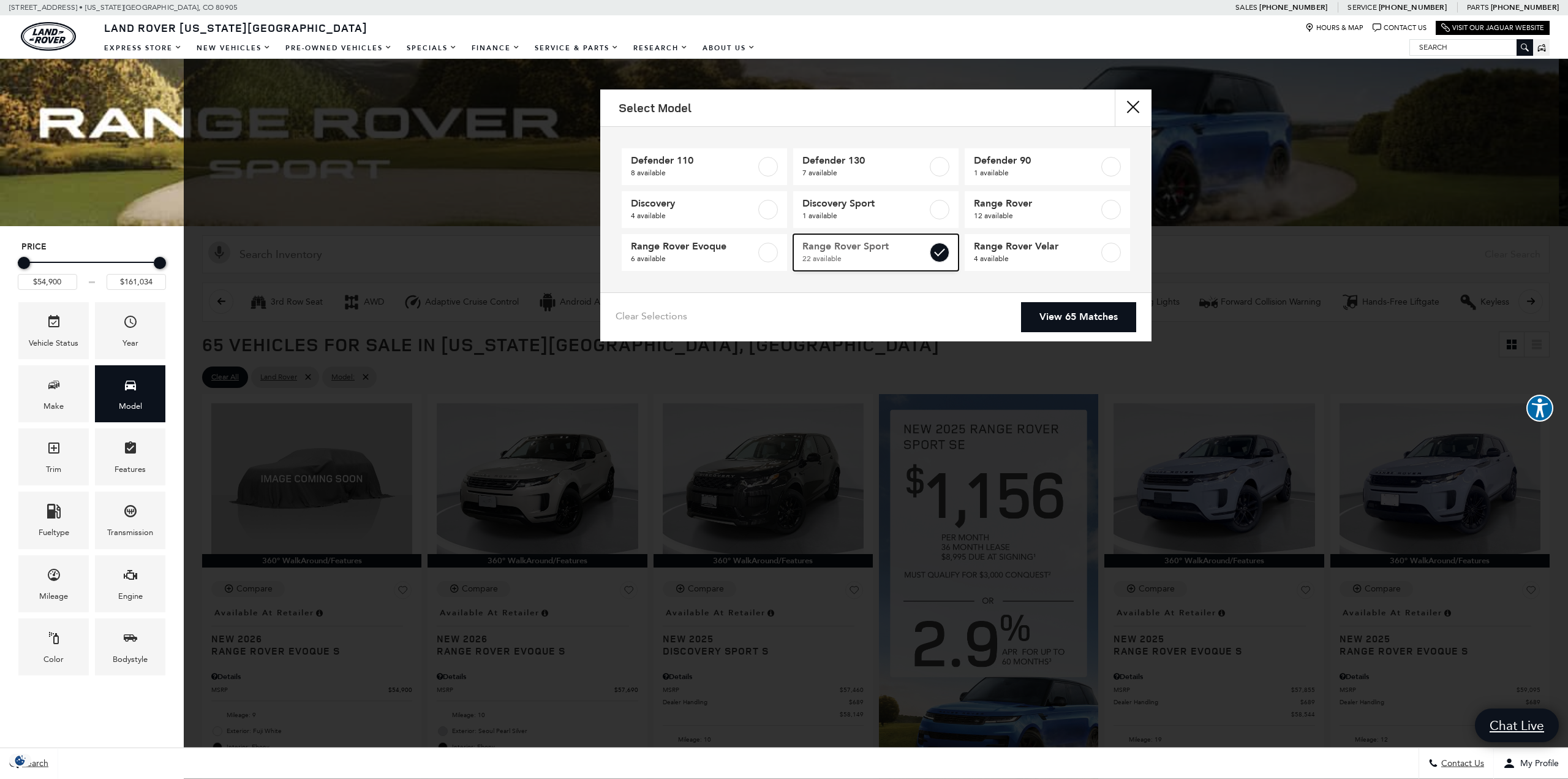
type input "$88,764"
type input "$127,179"
checkbox input "true"
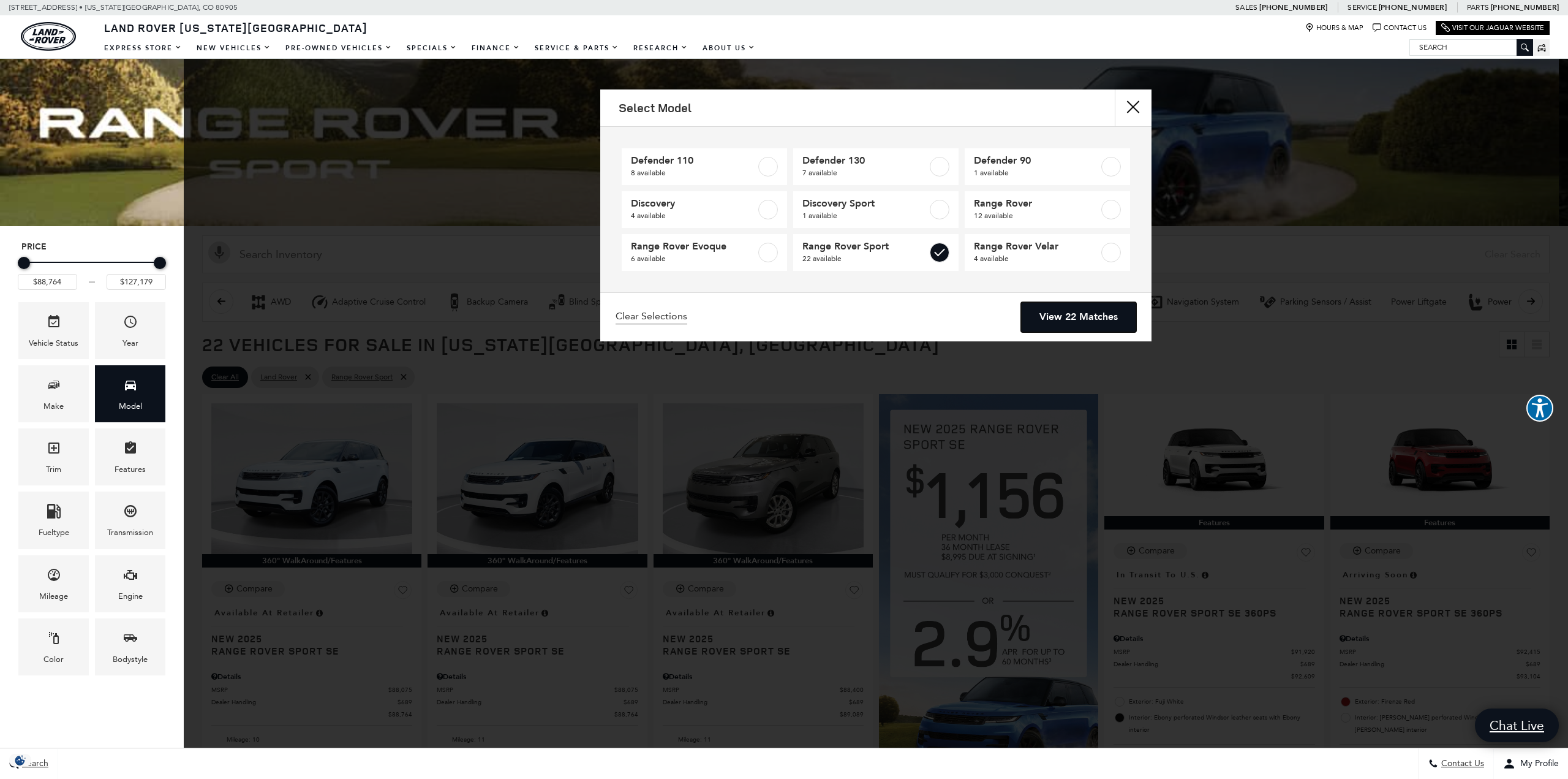
click at [1045, 312] on link "View 22 Matches" at bounding box center [1078, 317] width 115 height 30
